Goal: Information Seeking & Learning: Check status

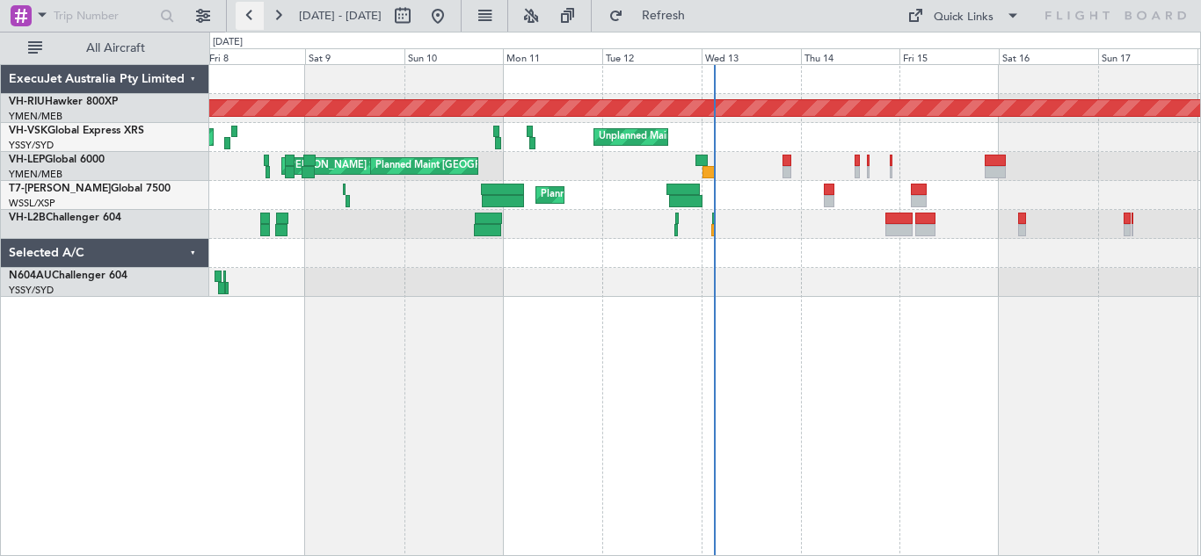
click at [249, 10] on button at bounding box center [250, 16] width 28 height 28
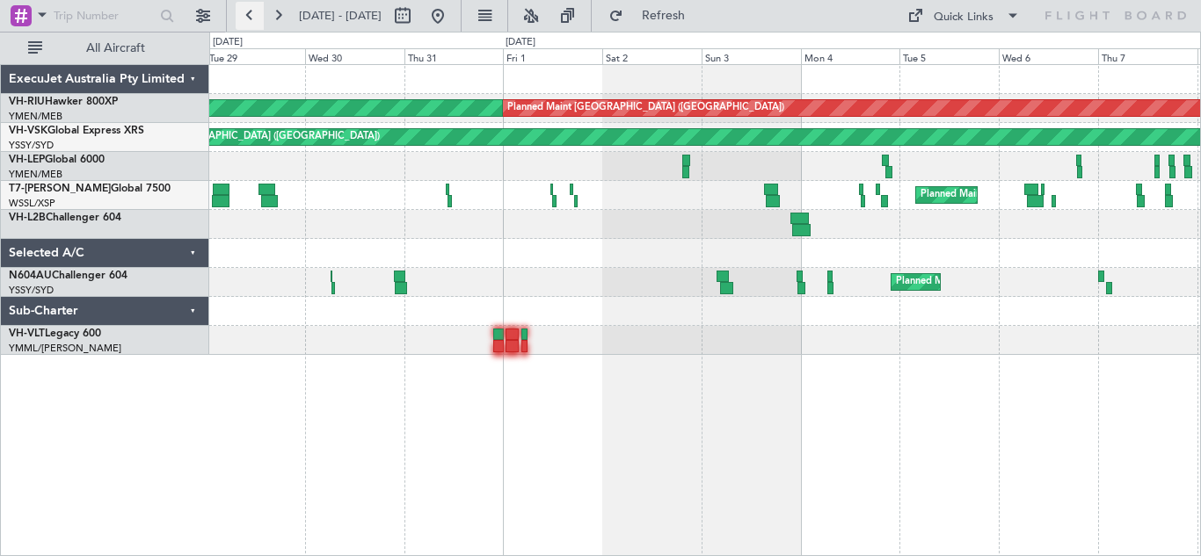
click at [249, 10] on button at bounding box center [250, 16] width 28 height 28
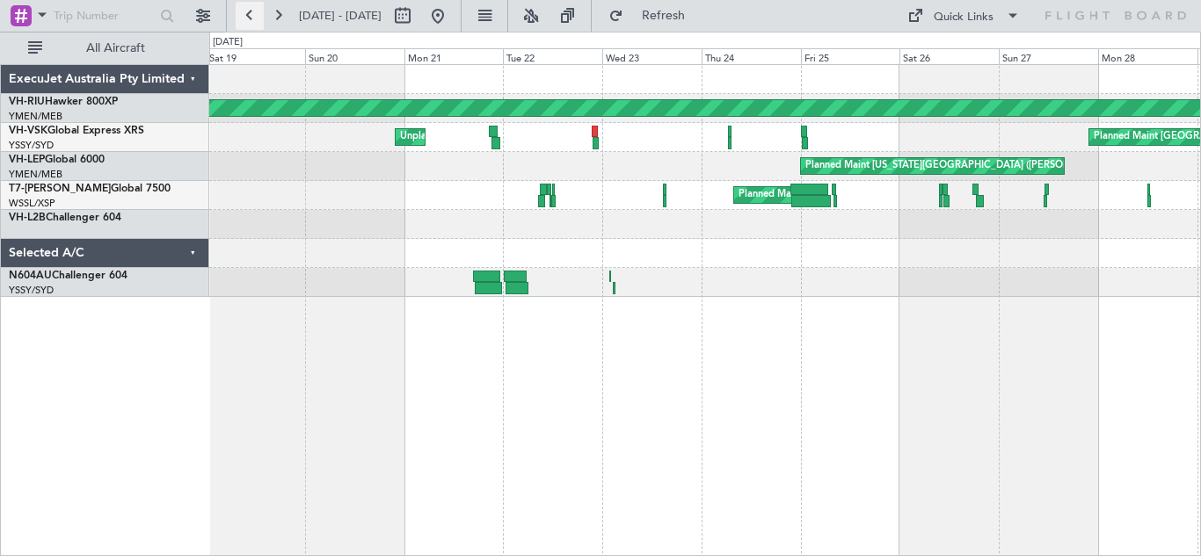
click at [249, 10] on button at bounding box center [250, 16] width 28 height 28
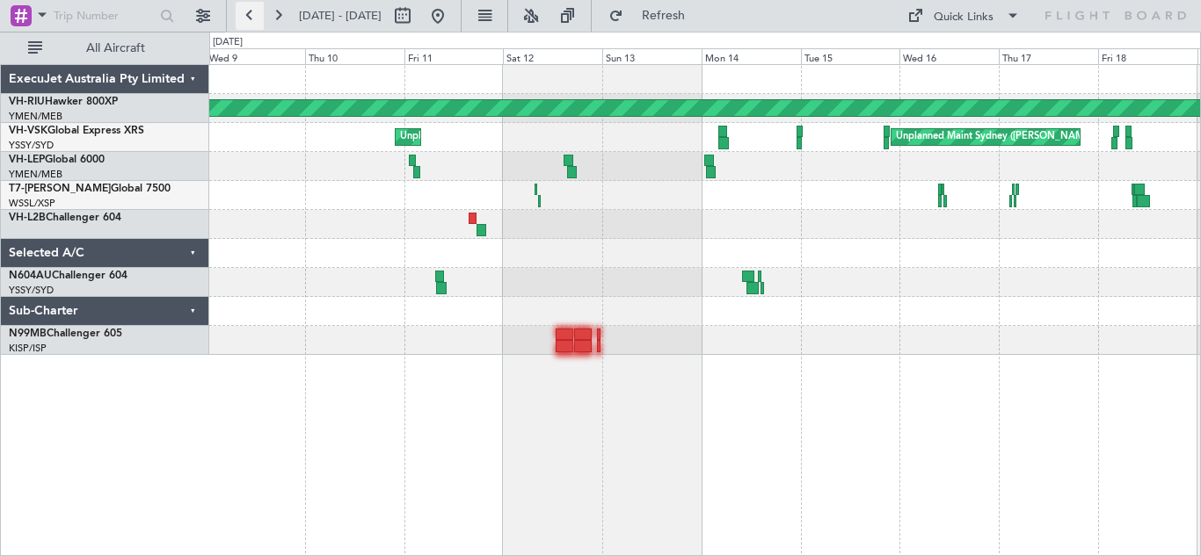
click at [249, 10] on button at bounding box center [250, 16] width 28 height 28
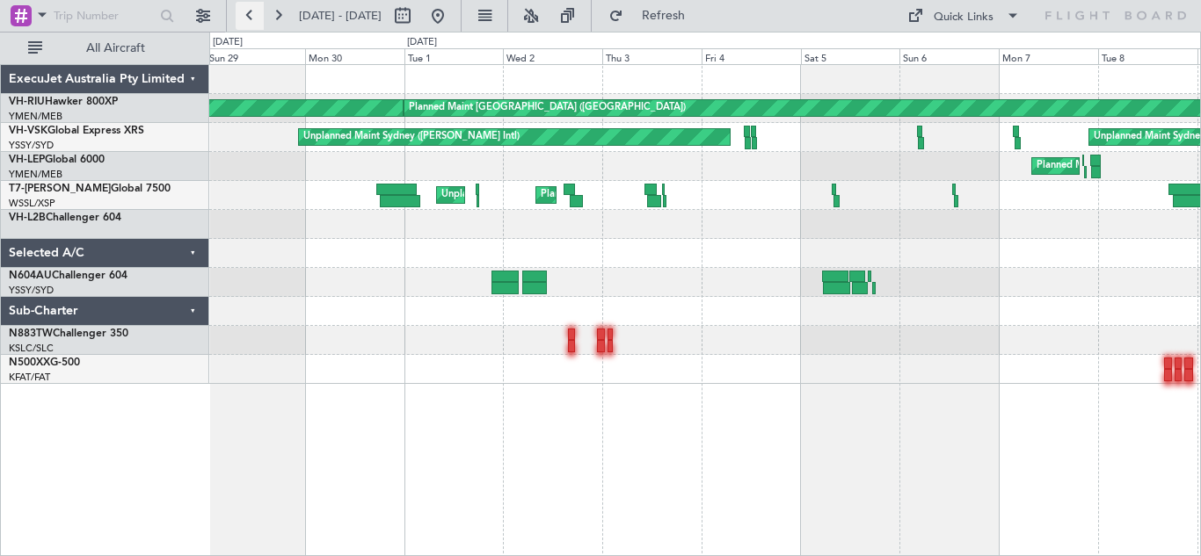
click at [249, 10] on button at bounding box center [250, 16] width 28 height 28
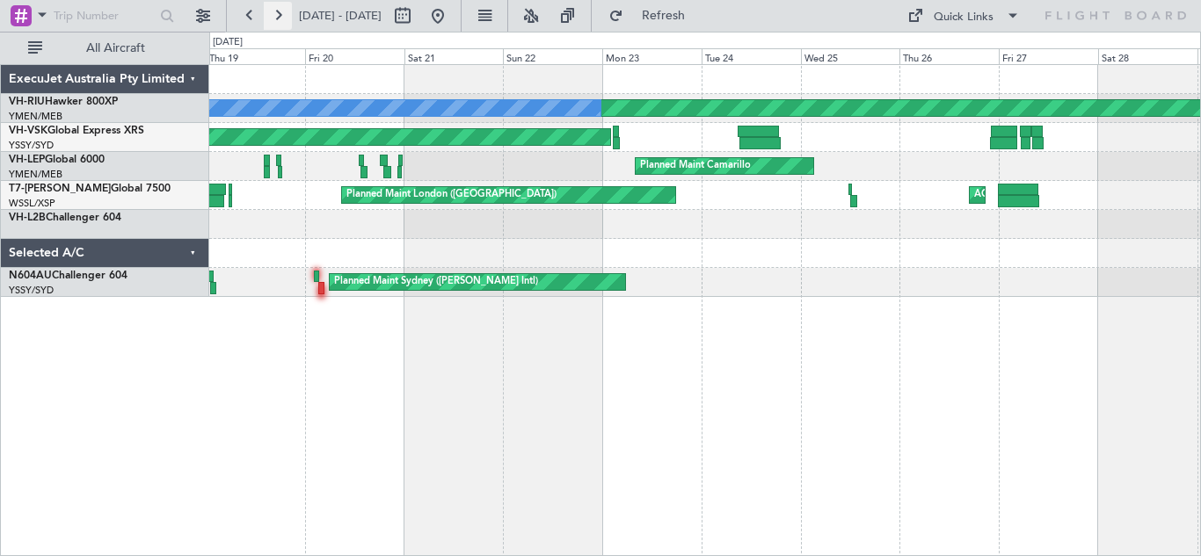
click at [282, 16] on button at bounding box center [278, 16] width 28 height 28
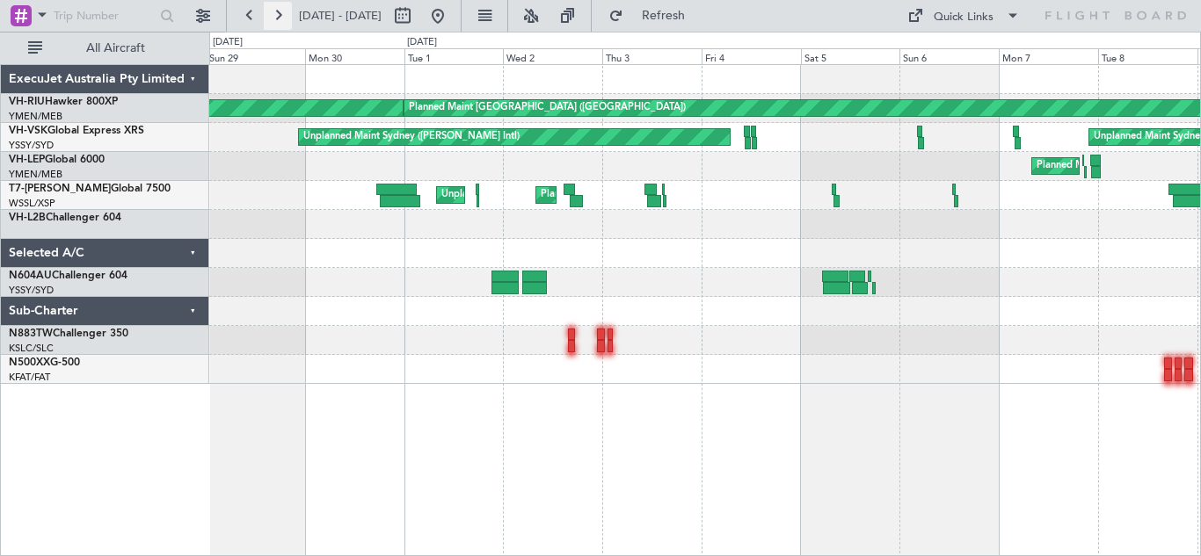
click at [274, 11] on button at bounding box center [278, 16] width 28 height 28
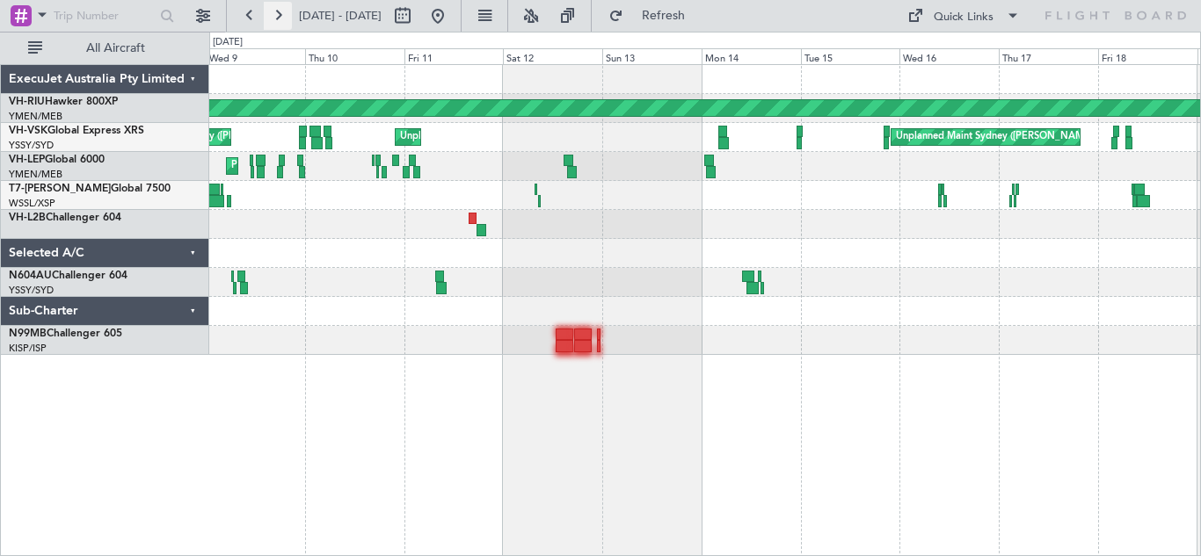
click at [278, 15] on button at bounding box center [278, 16] width 28 height 28
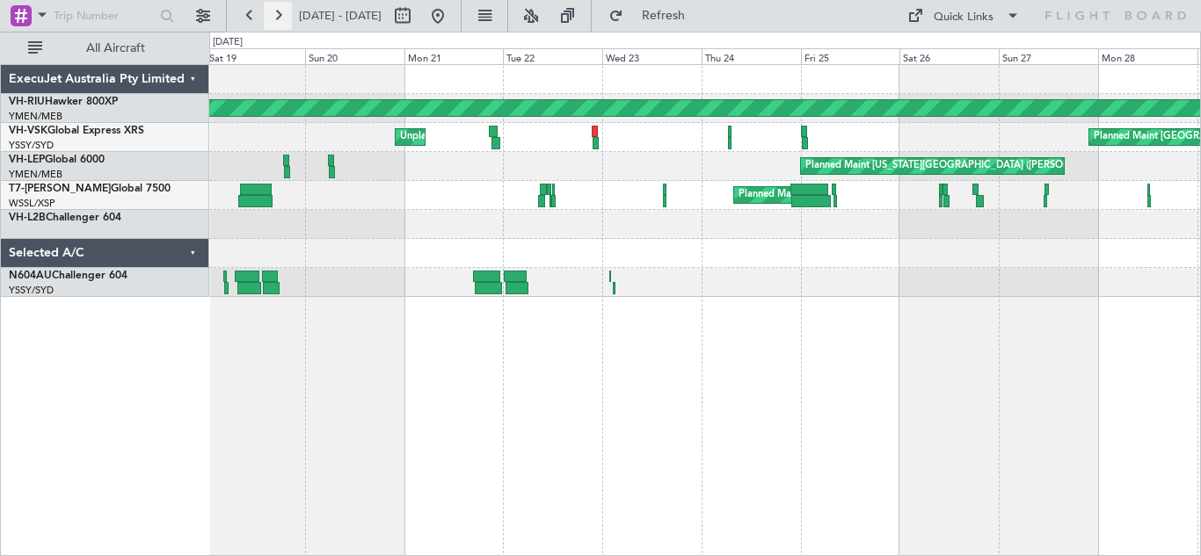
click at [280, 13] on button at bounding box center [278, 16] width 28 height 28
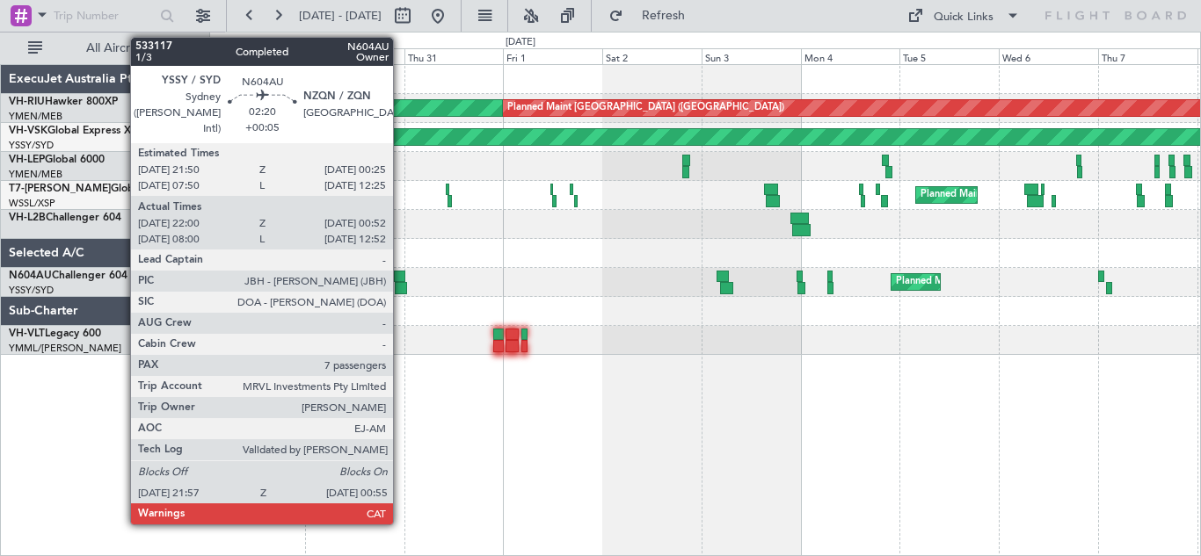
click at [401, 278] on div at bounding box center [399, 277] width 11 height 12
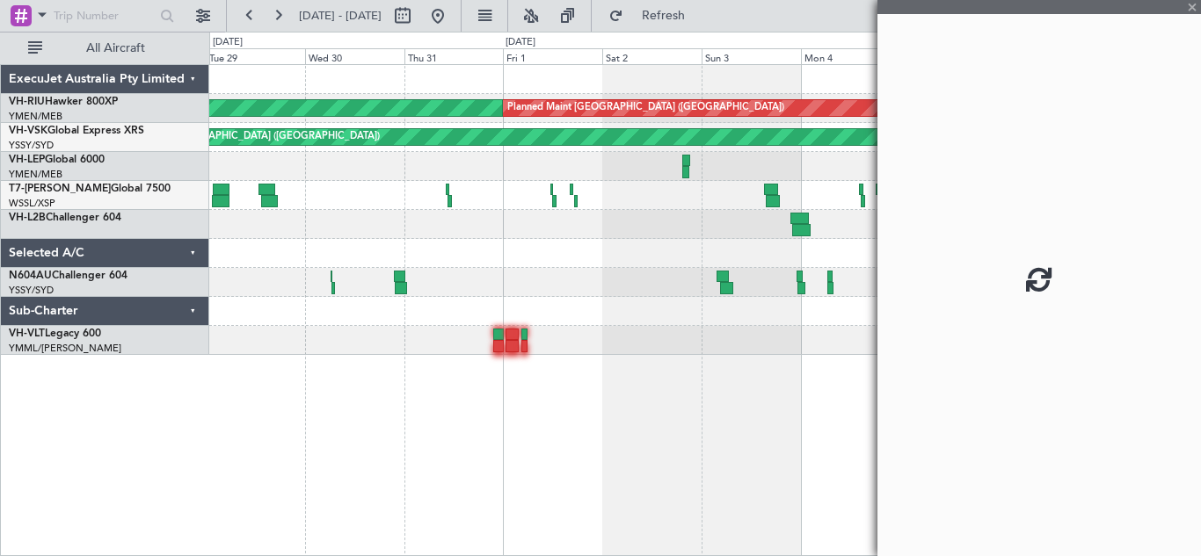
click at [383, 229] on div at bounding box center [704, 224] width 991 height 29
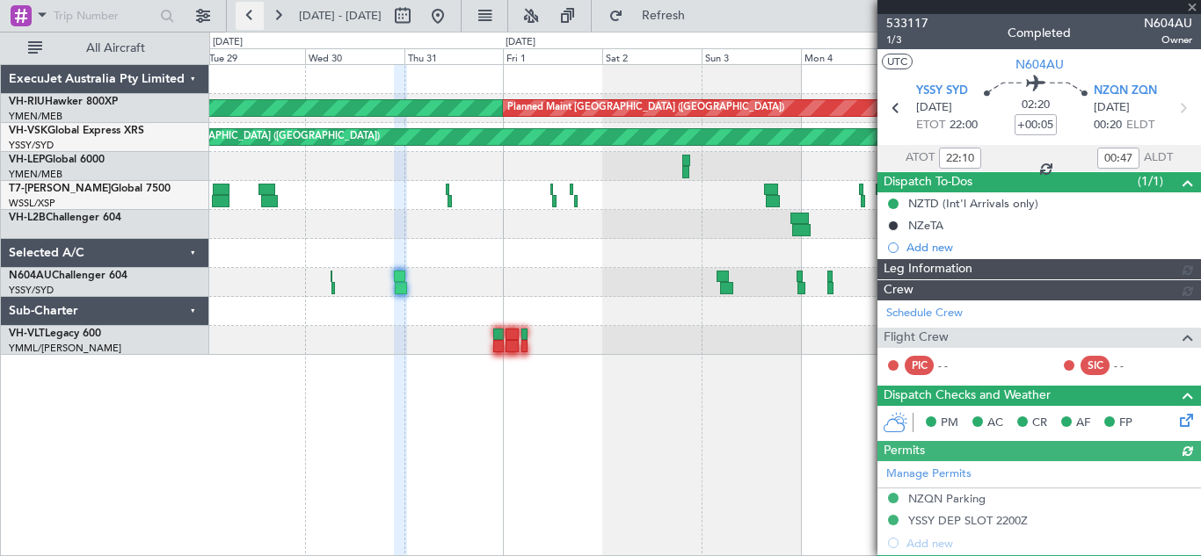
click at [247, 16] on button at bounding box center [250, 16] width 28 height 28
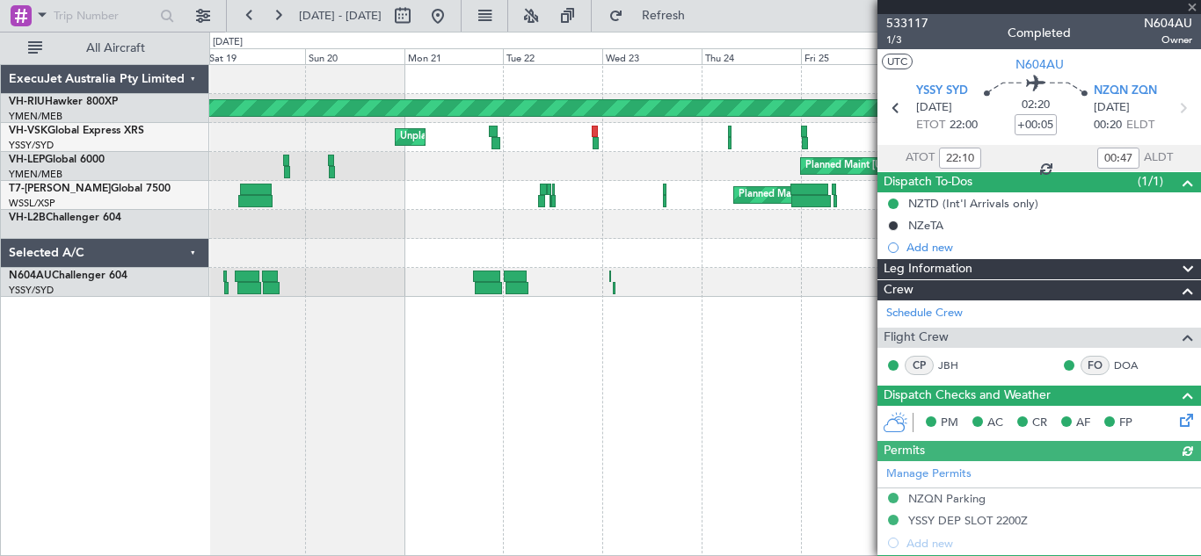
click at [1193, 4] on div at bounding box center [1038, 7] width 323 height 14
click at [1193, 4] on span at bounding box center [1192, 8] width 18 height 16
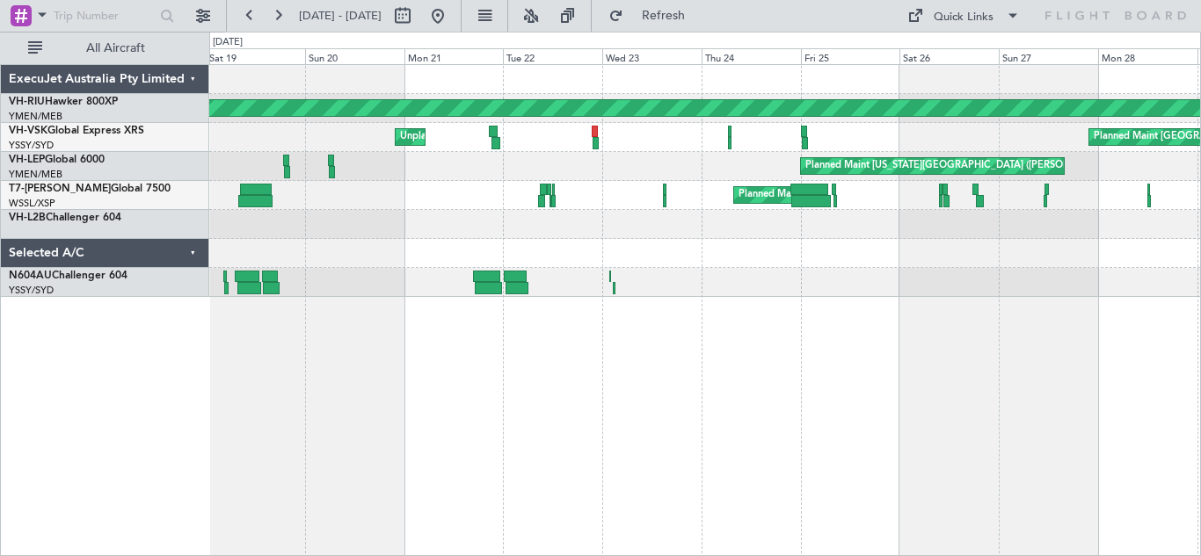
type input "0"
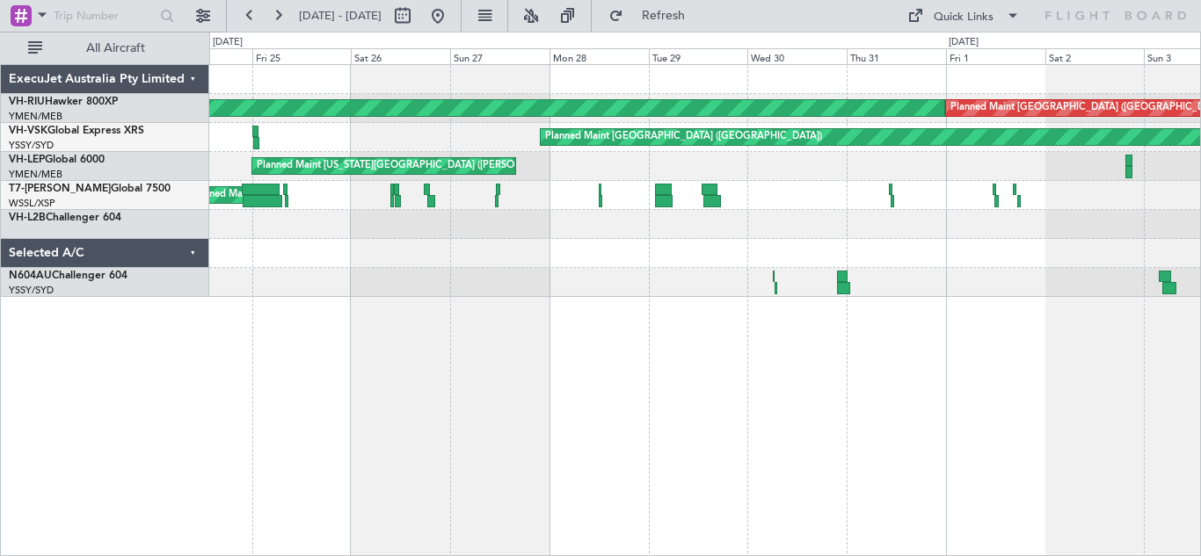
click at [417, 354] on div "Planned Maint [GEOGRAPHIC_DATA] ([GEOGRAPHIC_DATA]) Planned Maint [GEOGRAPHIC_D…" at bounding box center [704, 310] width 991 height 492
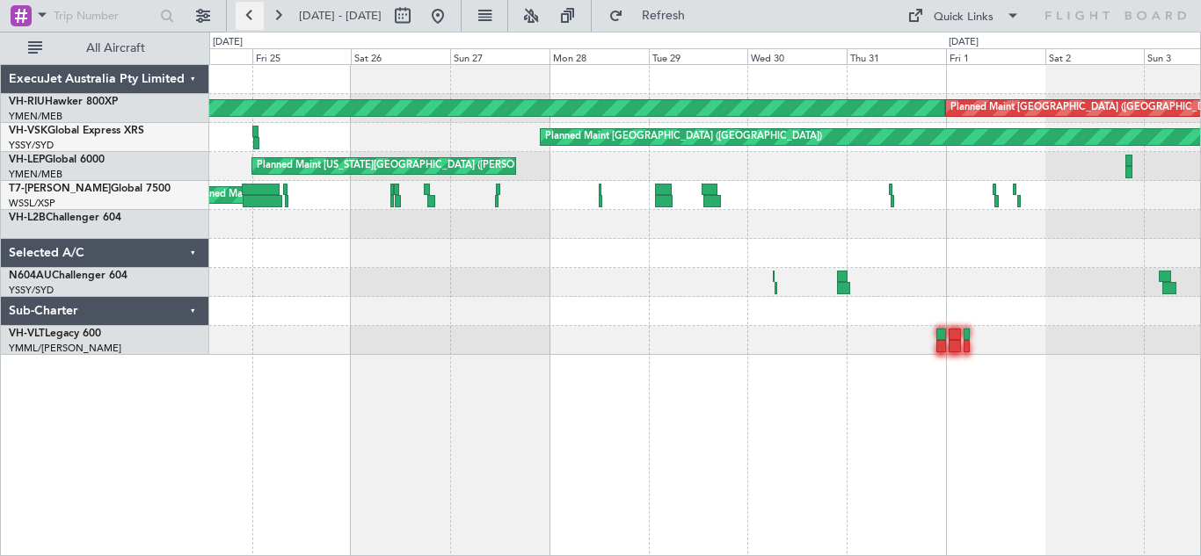
click at [248, 9] on button at bounding box center [250, 16] width 28 height 28
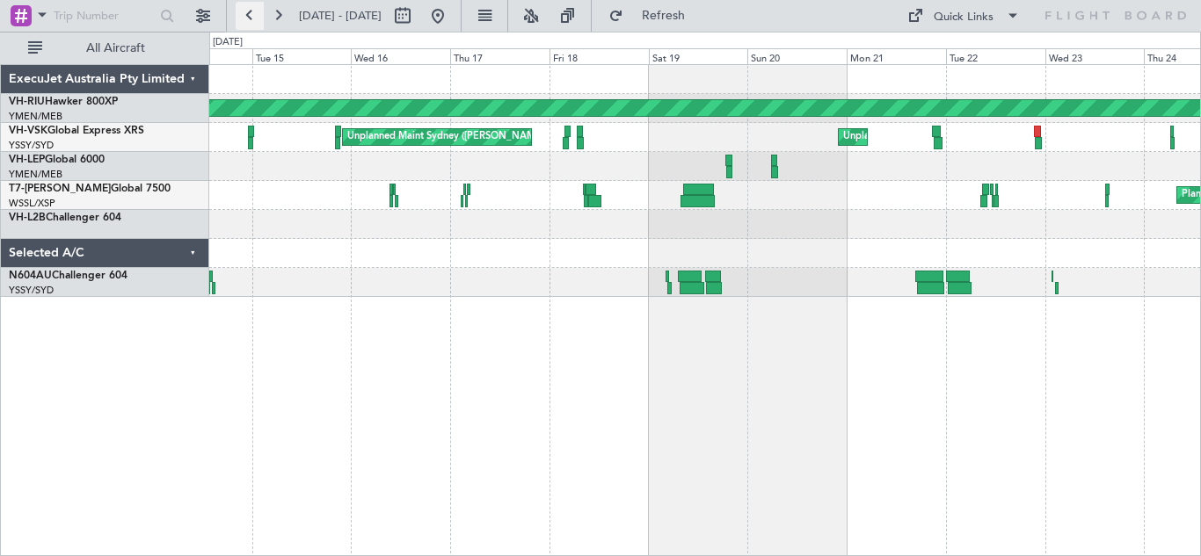
click at [248, 9] on button at bounding box center [250, 16] width 28 height 28
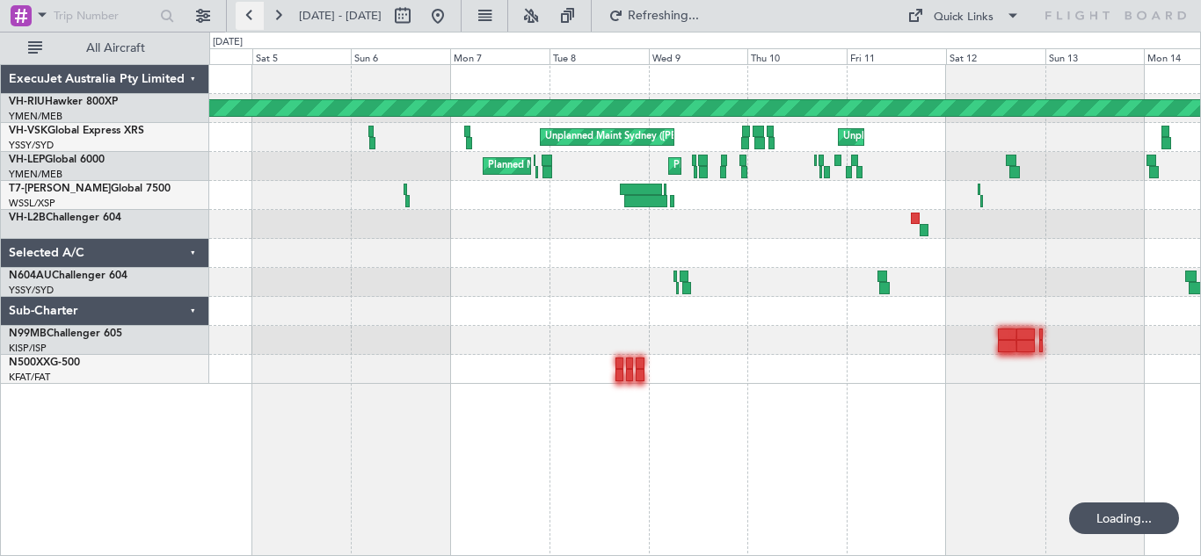
click at [248, 9] on button at bounding box center [250, 16] width 28 height 28
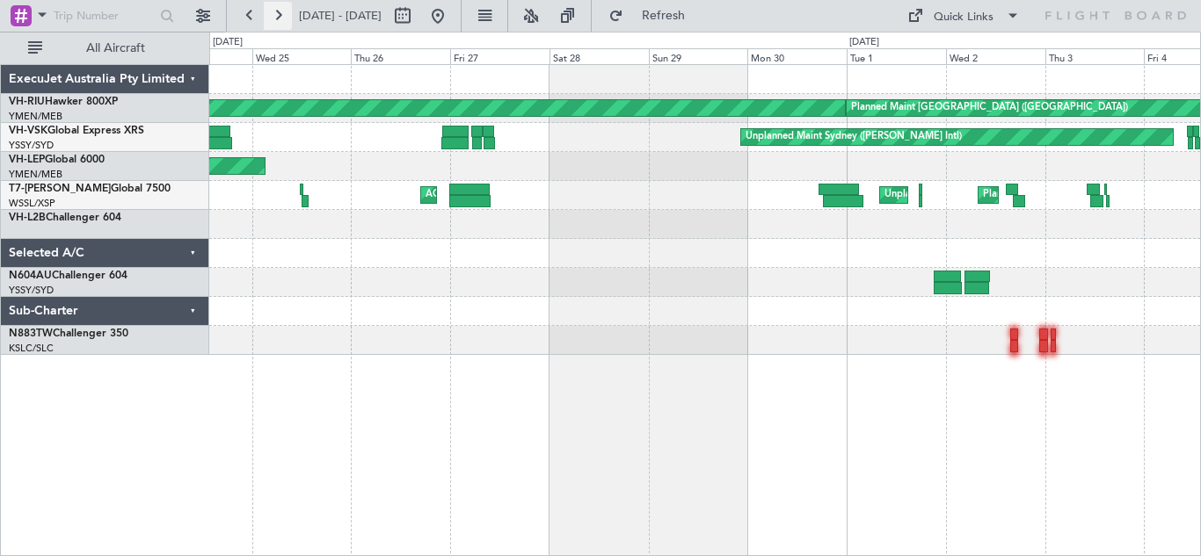
click at [278, 19] on button at bounding box center [278, 16] width 28 height 28
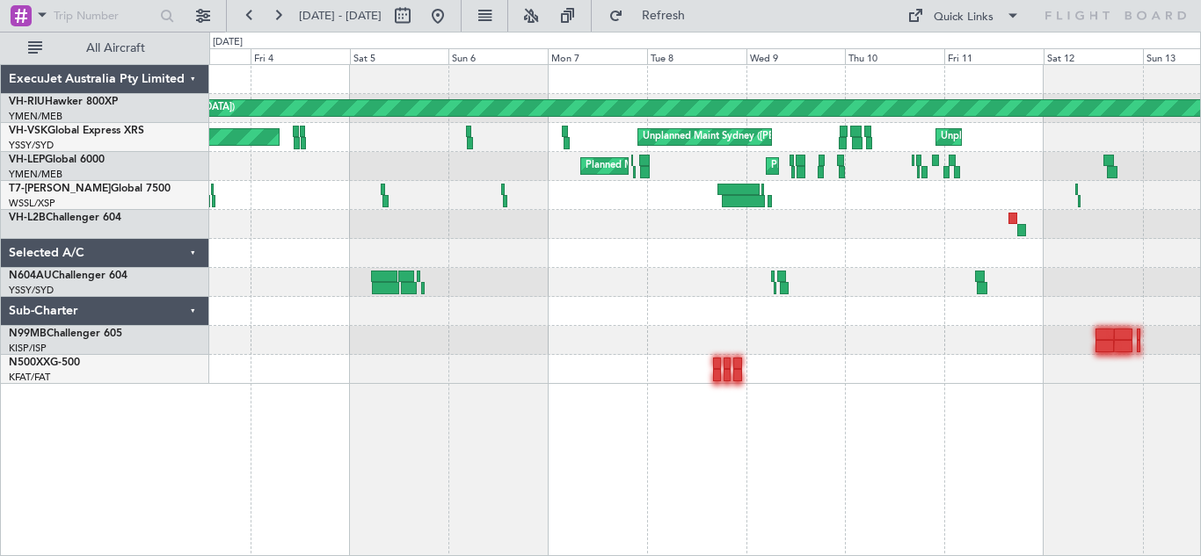
click at [407, 136] on div "Unplanned Maint Sydney ([PERSON_NAME] Intl) Unplanned Maint Sydney ([PERSON_NAM…" at bounding box center [704, 137] width 991 height 29
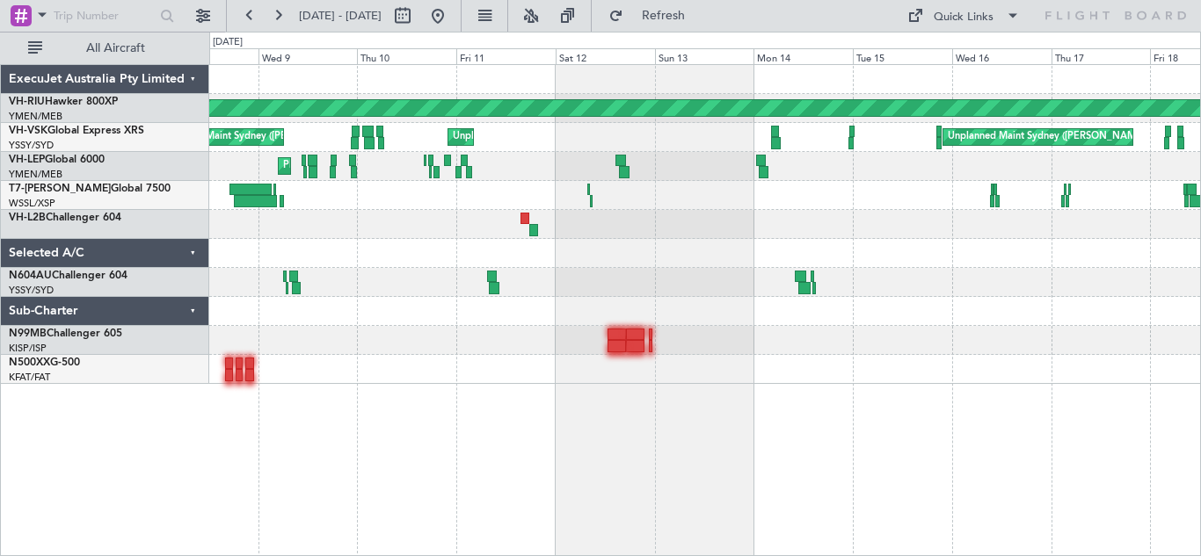
click at [593, 138] on div "Unplanned Maint Sydney ([PERSON_NAME] Intl) Unplanned Maint Sydney ([PERSON_NAM…" at bounding box center [704, 137] width 991 height 29
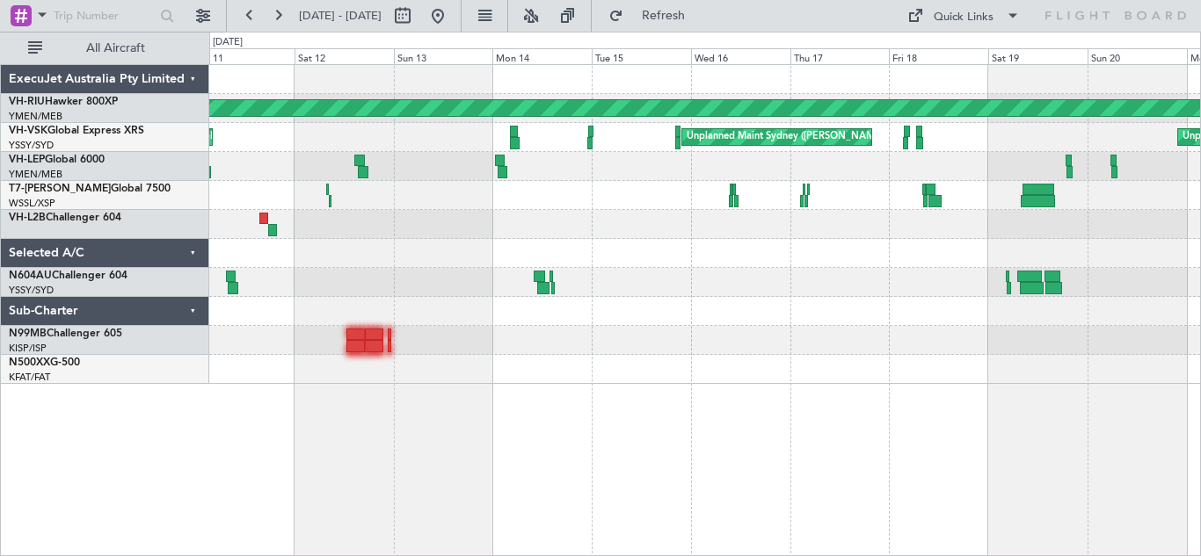
click at [695, 177] on div "Planned Maint [US_STATE][GEOGRAPHIC_DATA] ([PERSON_NAME] World)" at bounding box center [704, 166] width 991 height 29
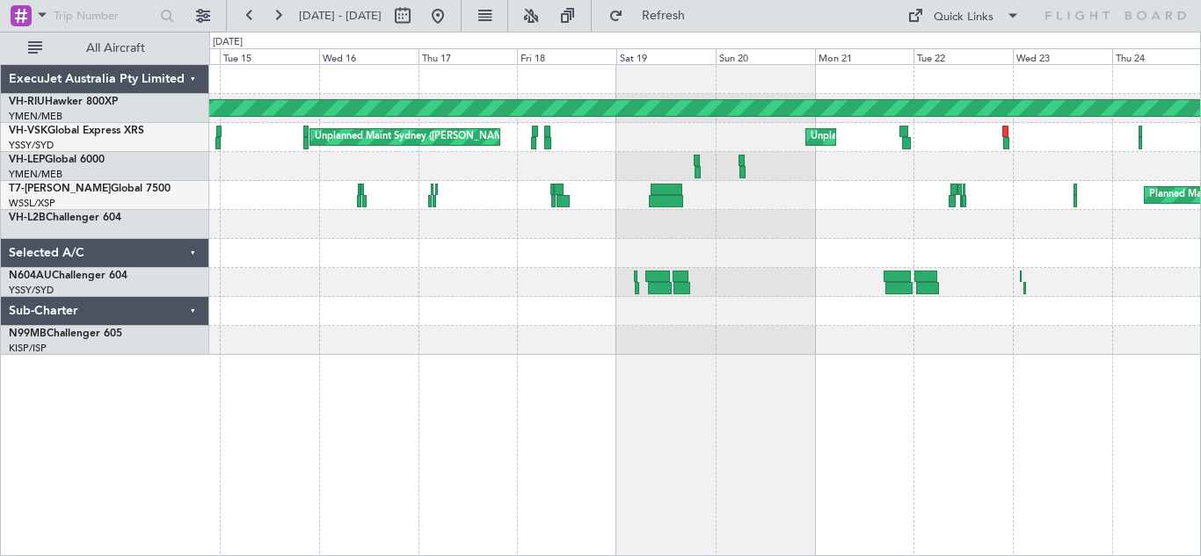
click at [649, 153] on div "Planned Maint [GEOGRAPHIC_DATA] ([GEOGRAPHIC_DATA]) Unplanned Maint Sydney ([PE…" at bounding box center [704, 210] width 991 height 290
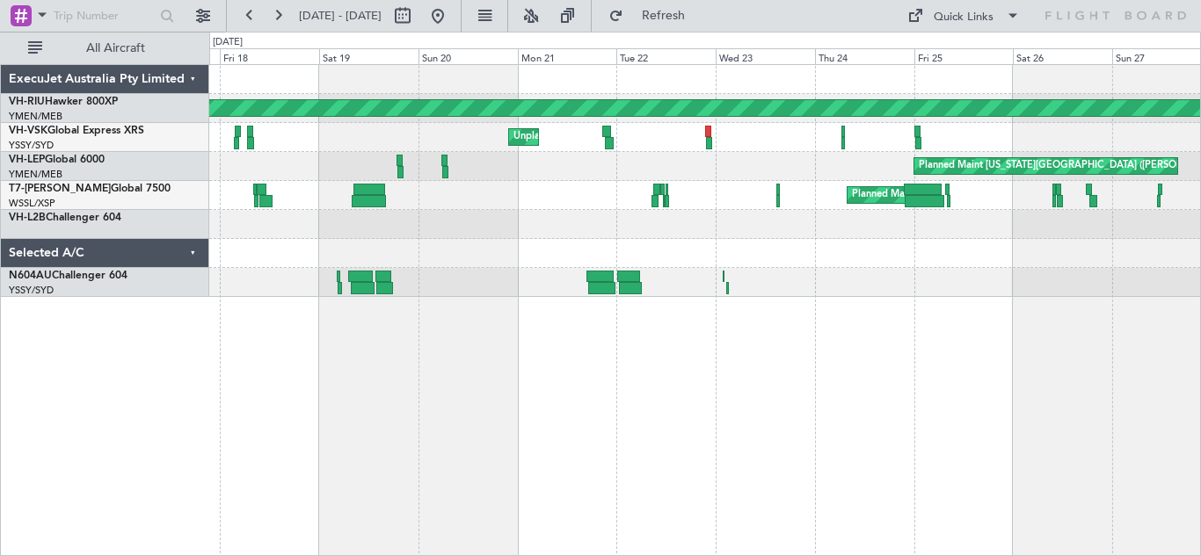
click at [467, 146] on div "Unplanned Maint Sydney ([PERSON_NAME] Intl) Unplanned Maint Sydney ([PERSON_NAM…" at bounding box center [704, 137] width 991 height 29
click at [280, 15] on button at bounding box center [278, 16] width 28 height 28
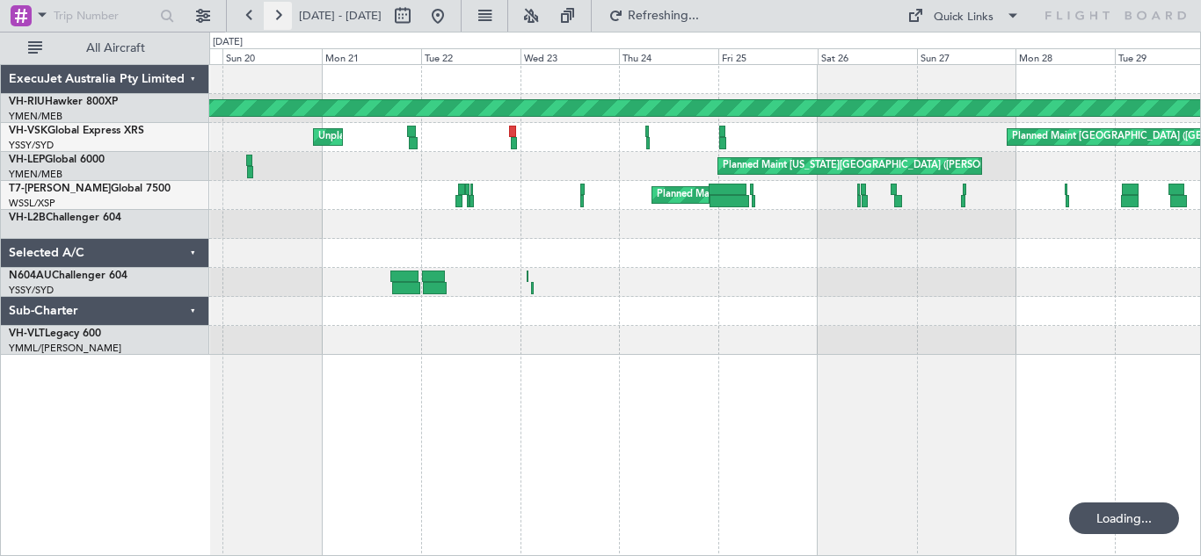
click at [280, 15] on button at bounding box center [278, 16] width 28 height 28
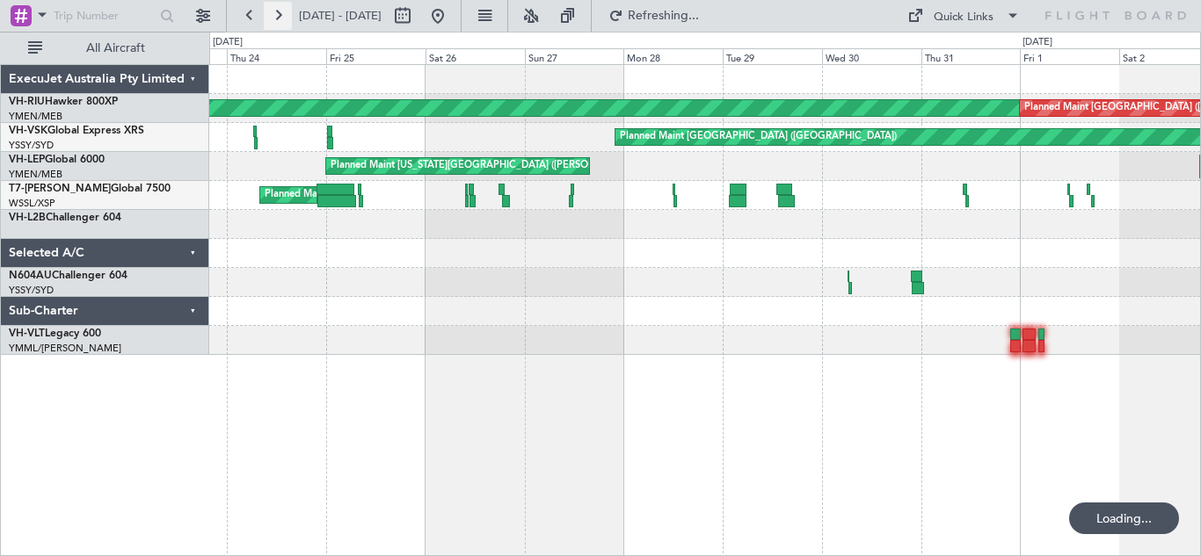
click at [280, 15] on button at bounding box center [278, 16] width 28 height 28
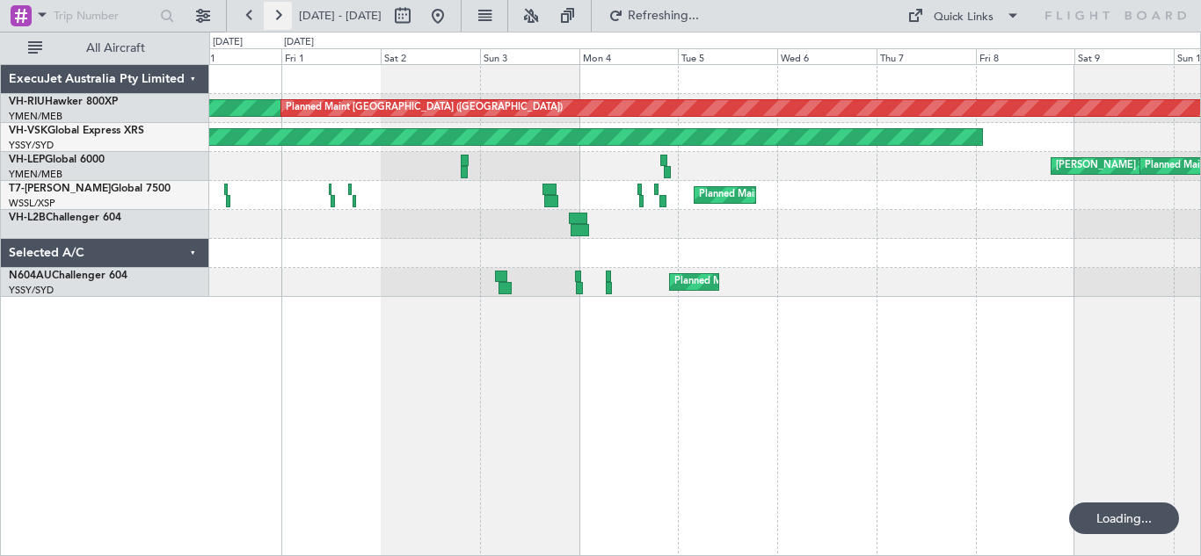
click at [280, 15] on button at bounding box center [278, 16] width 28 height 28
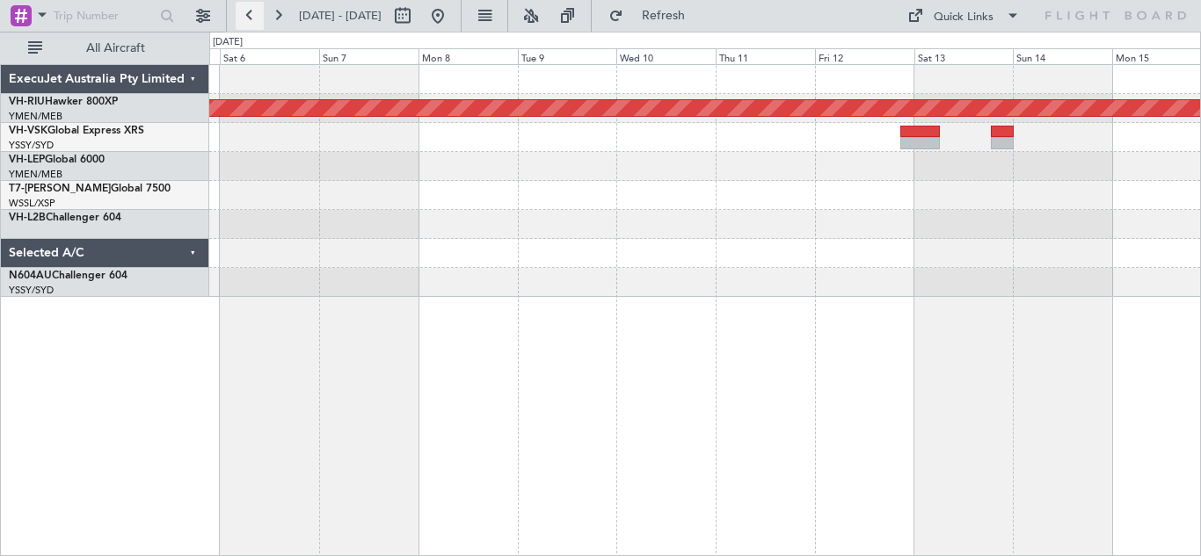
click at [251, 15] on button at bounding box center [250, 16] width 28 height 28
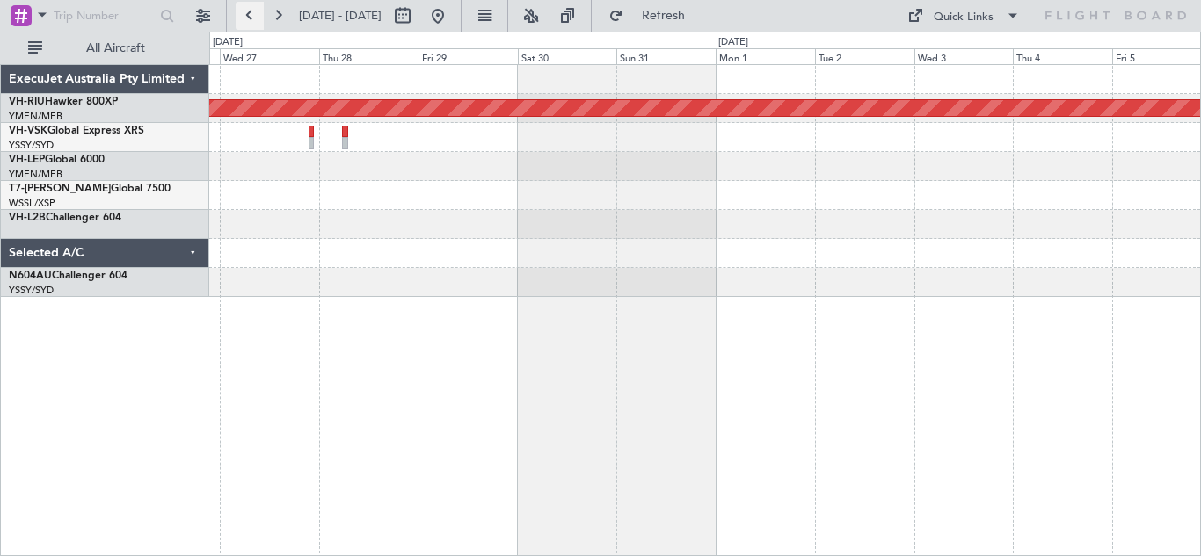
click at [251, 15] on button at bounding box center [250, 16] width 28 height 28
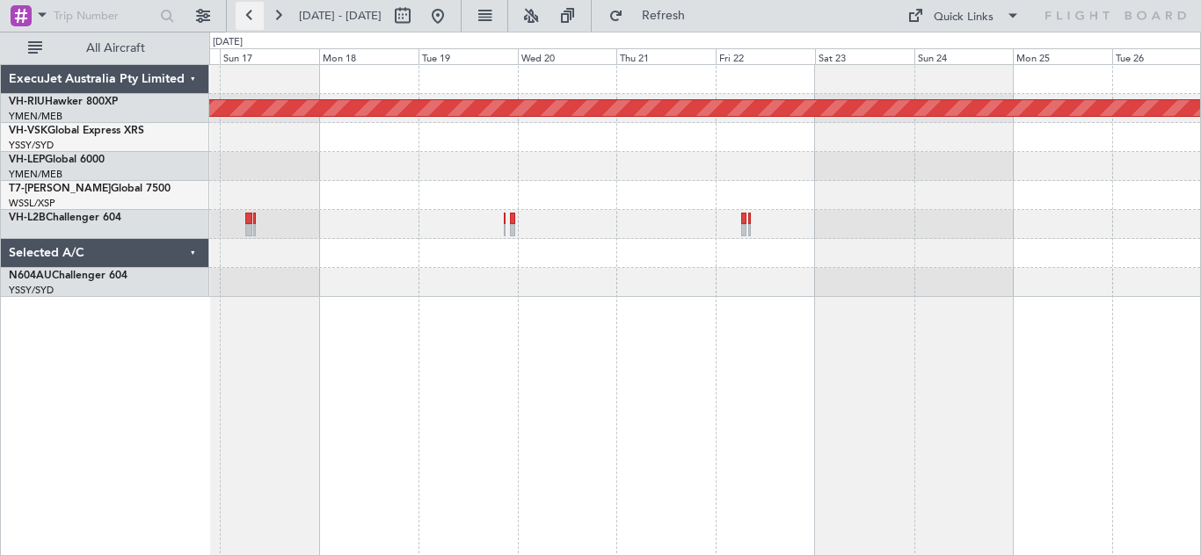
click at [250, 13] on button at bounding box center [250, 16] width 28 height 28
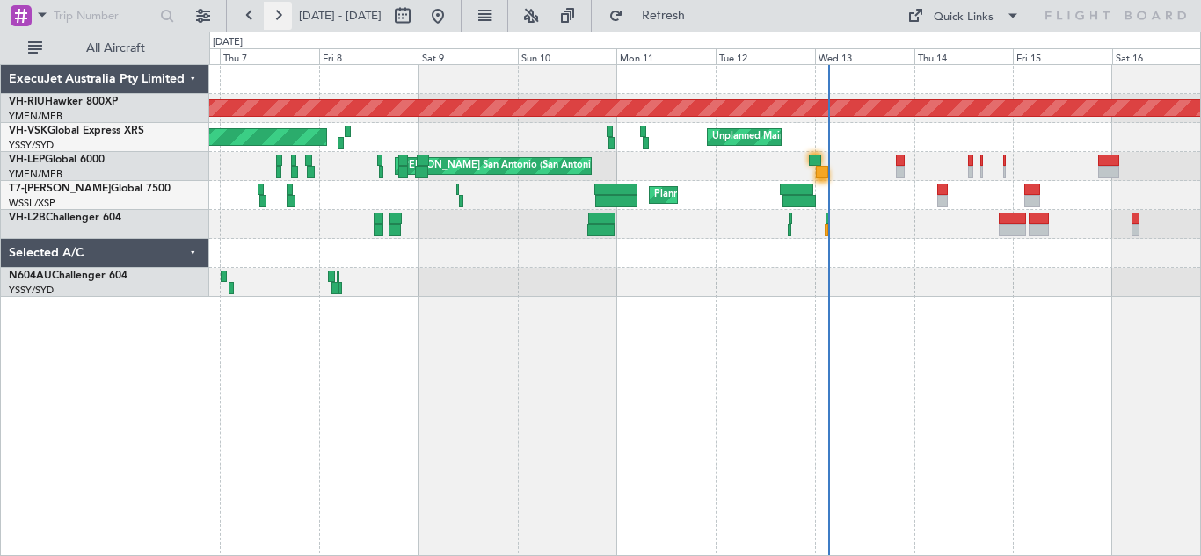
click at [273, 18] on button at bounding box center [278, 16] width 28 height 28
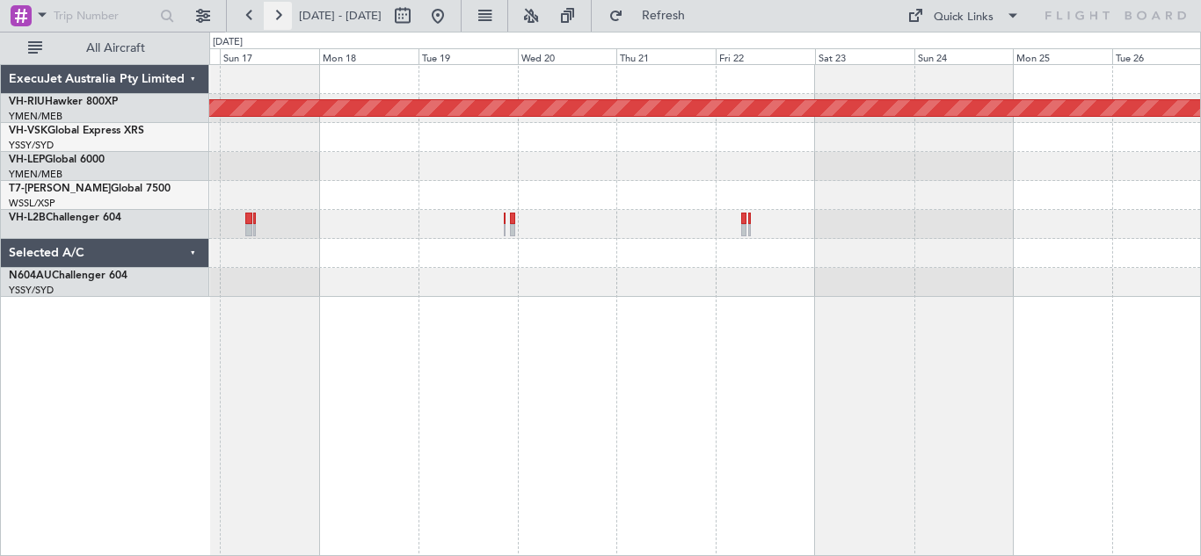
click at [273, 18] on button at bounding box center [278, 16] width 28 height 28
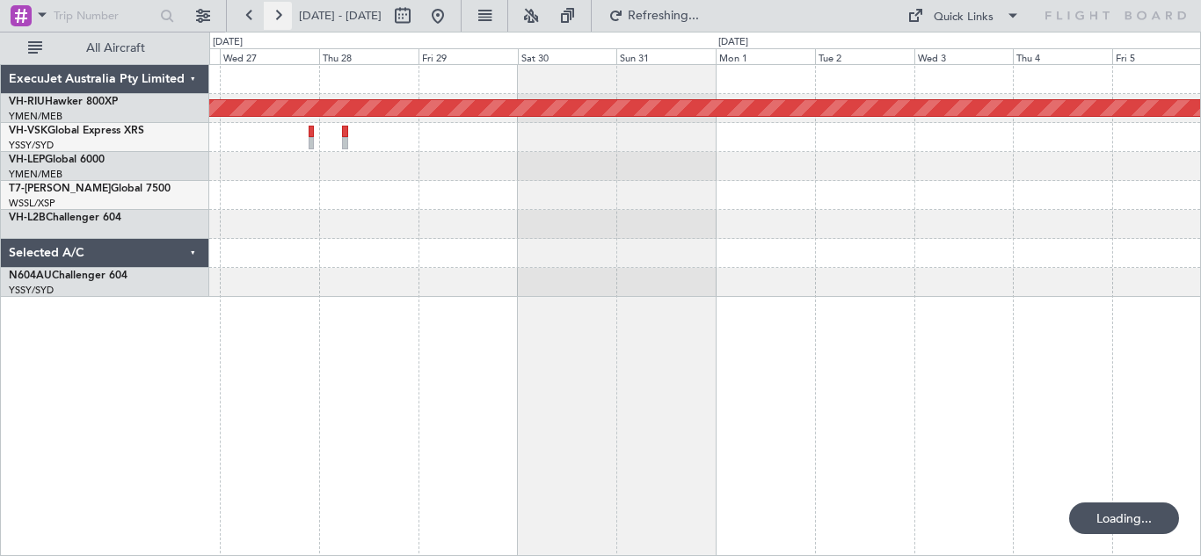
click at [273, 18] on button at bounding box center [278, 16] width 28 height 28
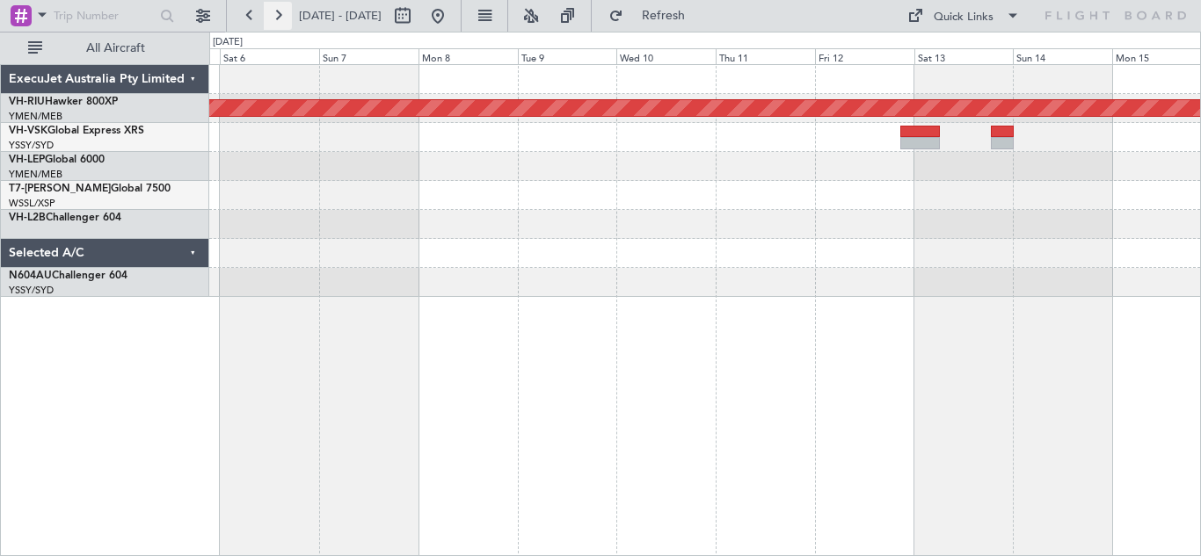
click at [273, 18] on button at bounding box center [278, 16] width 28 height 28
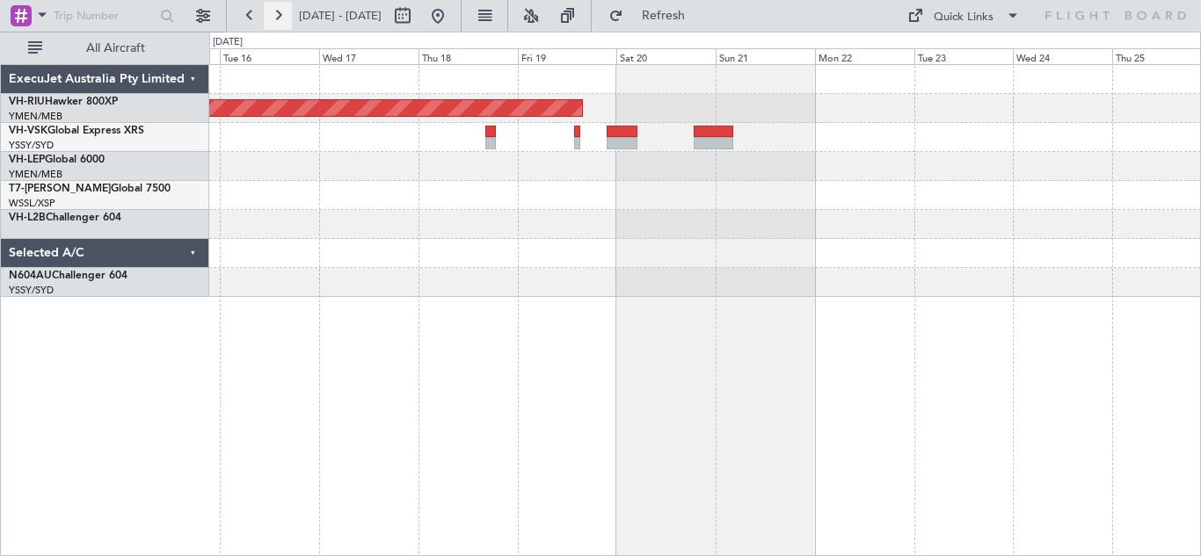
click at [273, 18] on button at bounding box center [278, 16] width 28 height 28
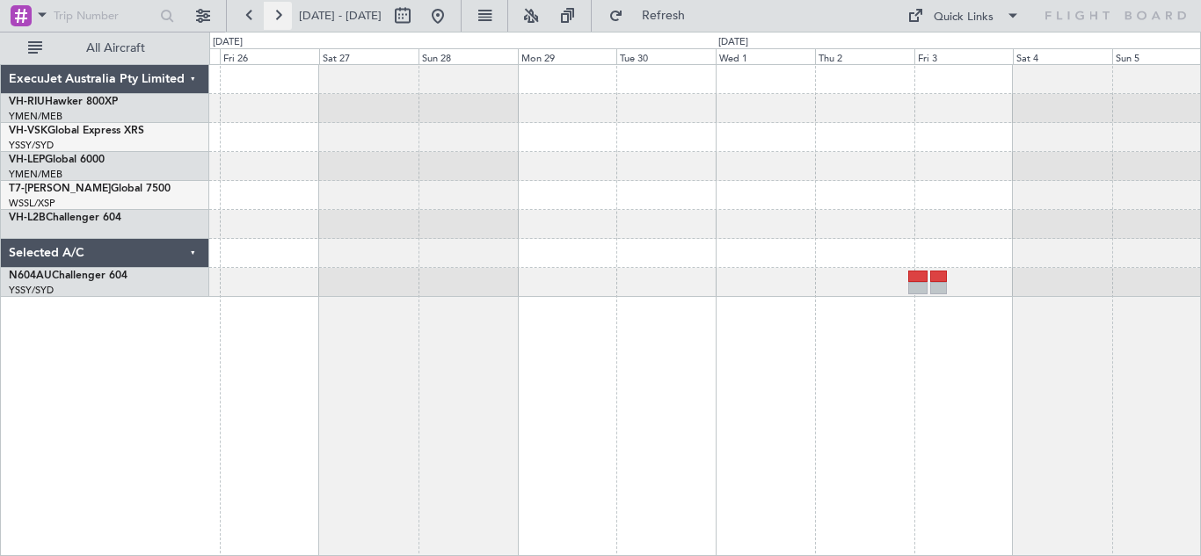
click at [273, 18] on button at bounding box center [278, 16] width 28 height 28
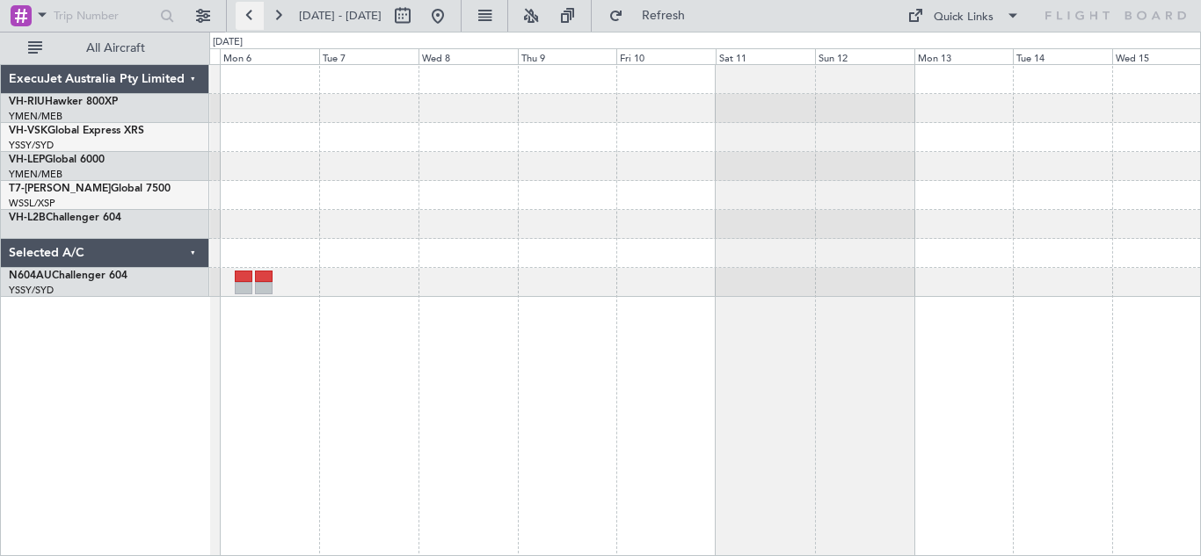
click at [245, 18] on button at bounding box center [250, 16] width 28 height 28
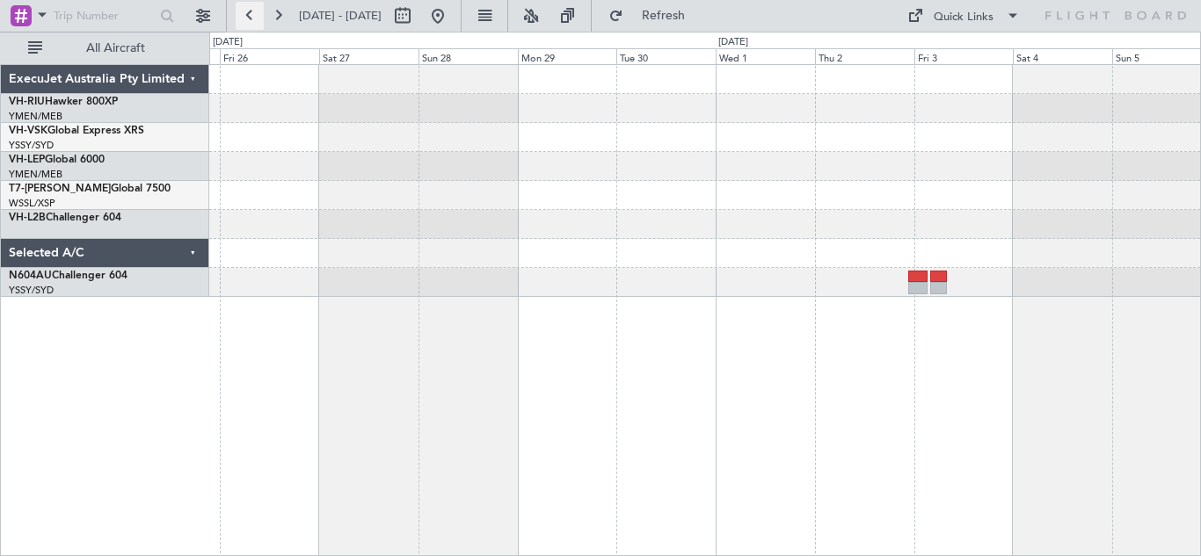
click at [245, 18] on button at bounding box center [250, 16] width 28 height 28
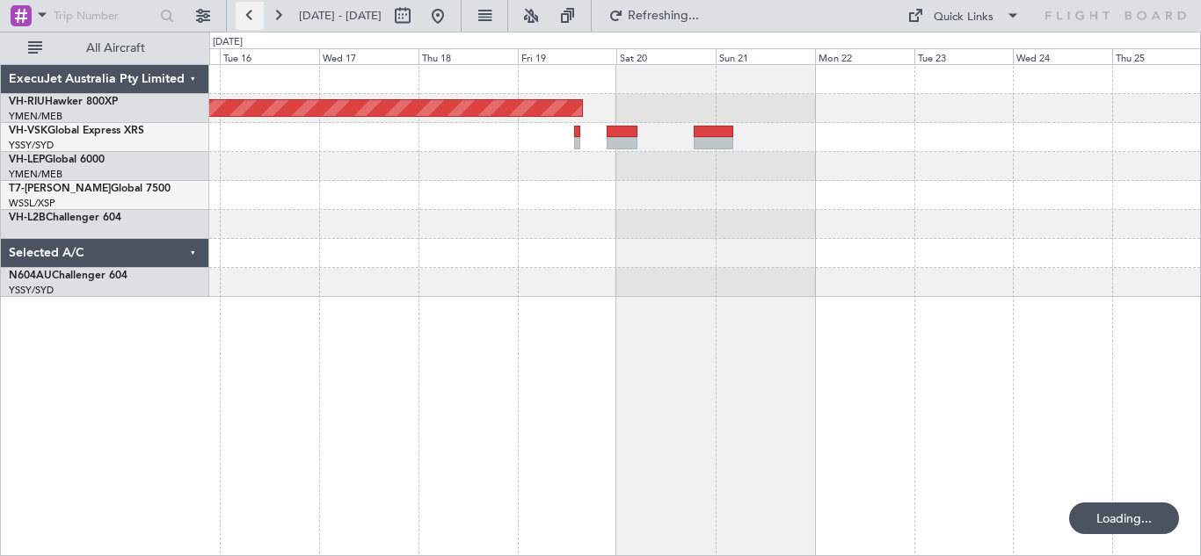
click at [245, 18] on button at bounding box center [250, 16] width 28 height 28
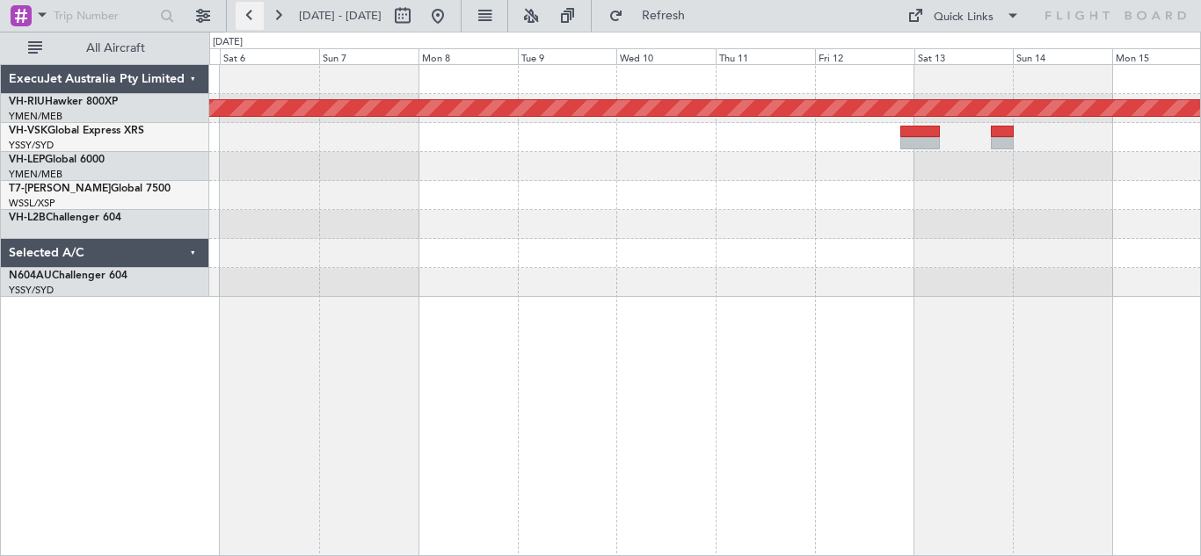
click at [245, 18] on button at bounding box center [250, 16] width 28 height 28
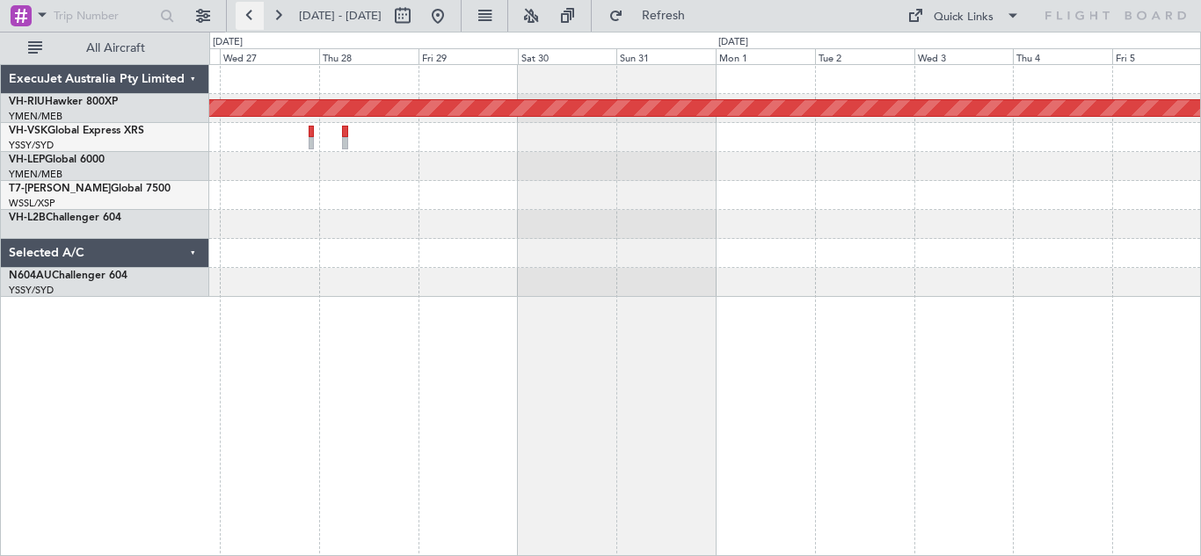
click at [245, 18] on button at bounding box center [250, 16] width 28 height 28
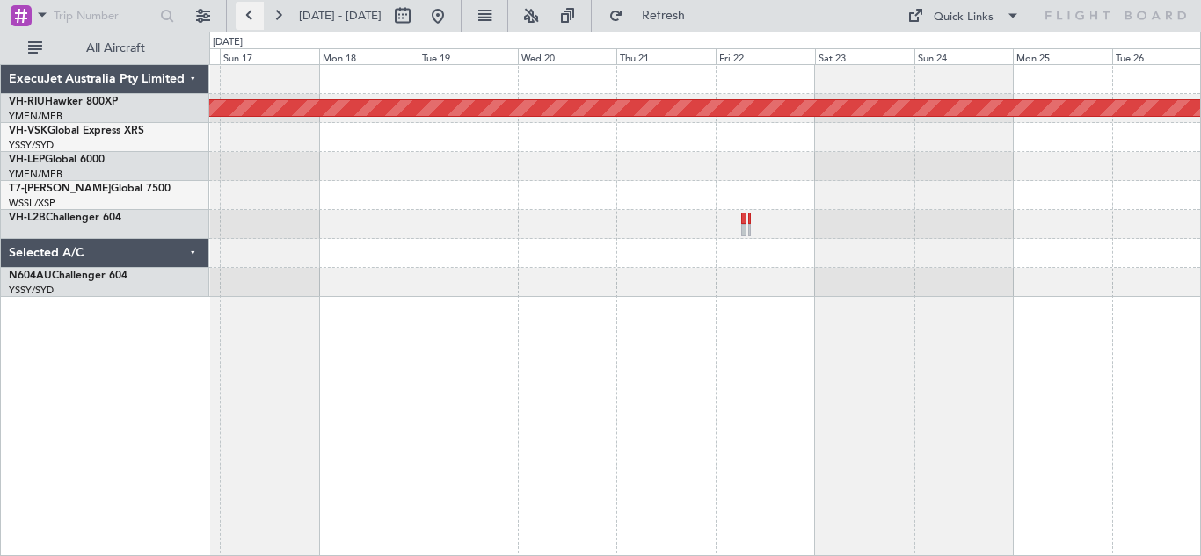
click at [245, 18] on button at bounding box center [250, 16] width 28 height 28
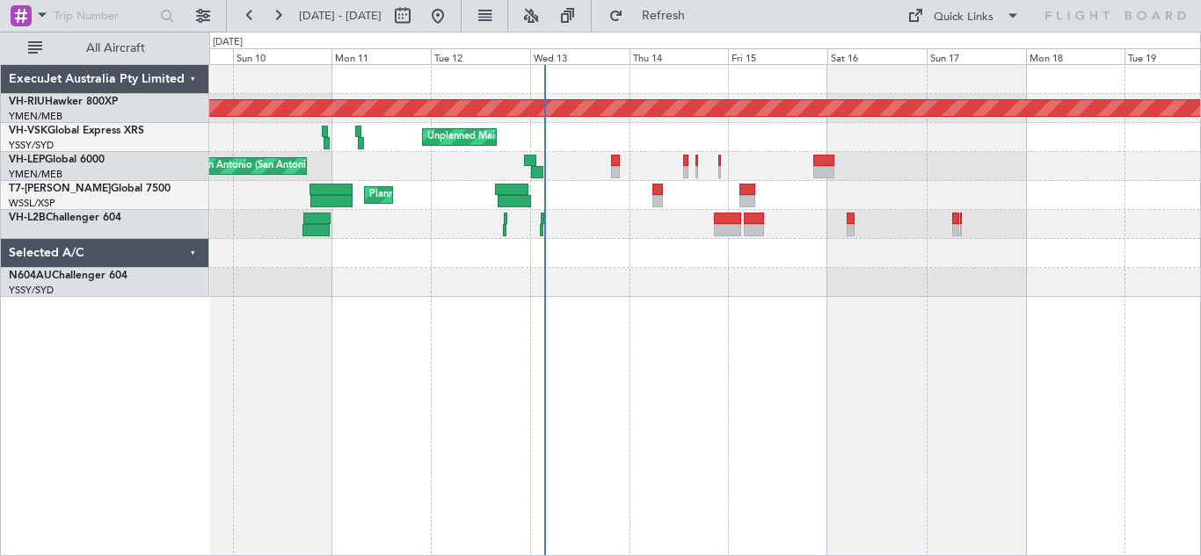
click at [829, 295] on div at bounding box center [704, 282] width 991 height 29
click at [588, 171] on div "Planned Maint [GEOGRAPHIC_DATA] ([GEOGRAPHIC_DATA] International) [PERSON_NAME]…" at bounding box center [704, 166] width 991 height 29
